Goal: Information Seeking & Learning: Learn about a topic

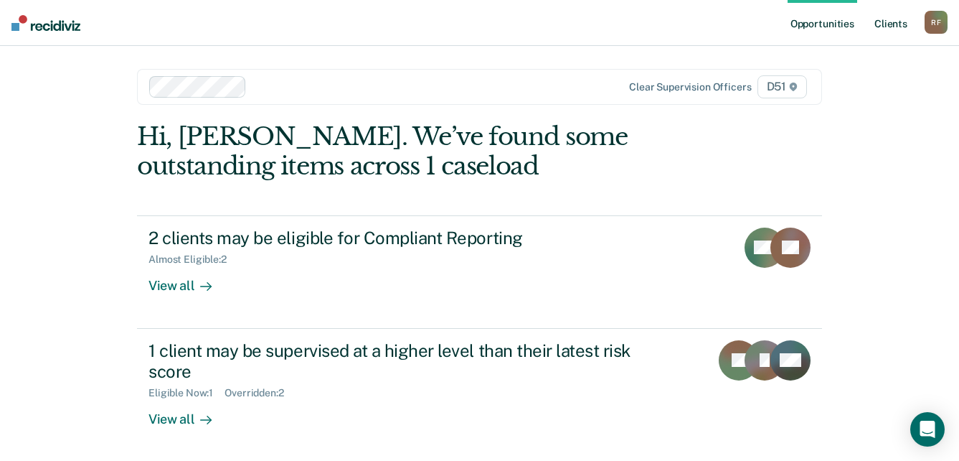
click at [901, 21] on link "Client s" at bounding box center [891, 23] width 39 height 46
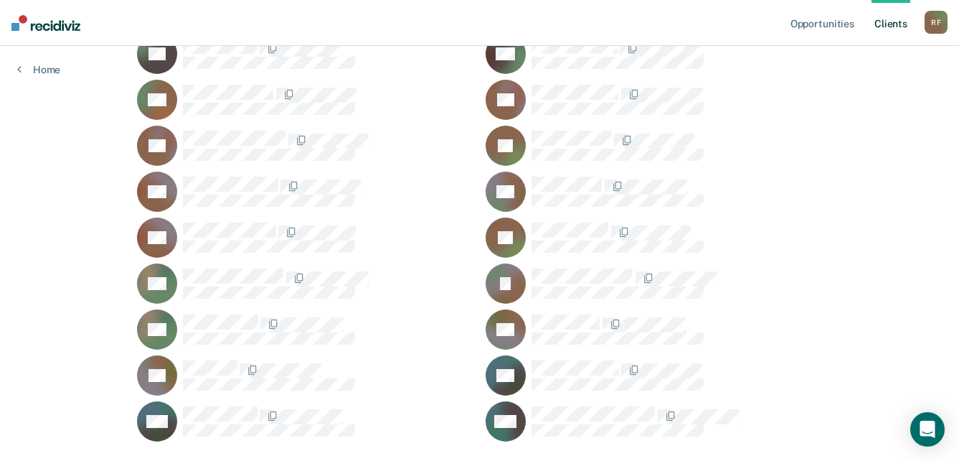
scroll to position [1644, 0]
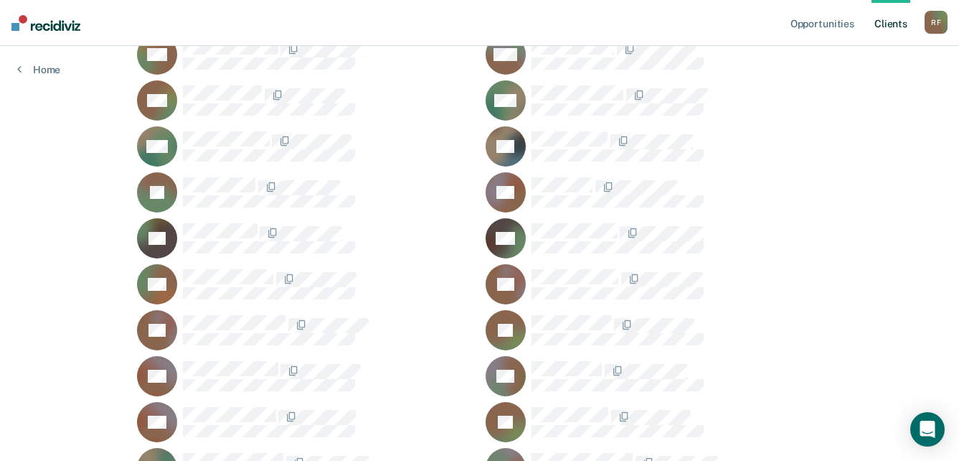
scroll to position [1435, 0]
